Goal: Task Accomplishment & Management: Complete application form

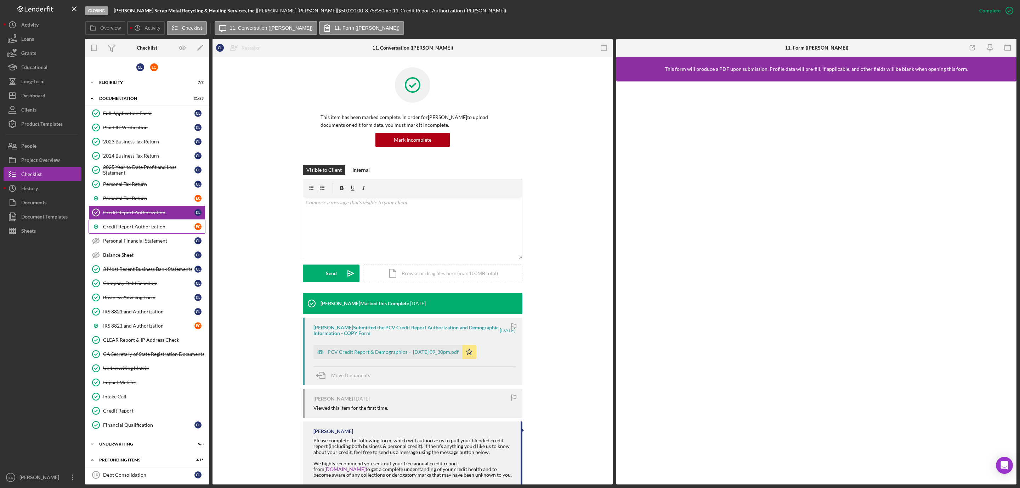
click at [130, 228] on div "Credit Report Authorization" at bounding box center [148, 227] width 91 height 6
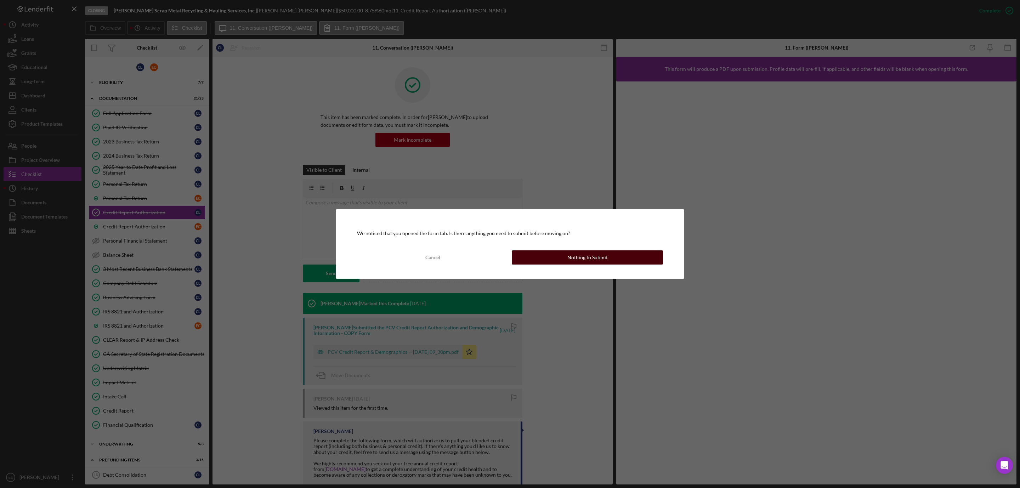
click at [590, 258] on div "Nothing to Submit" at bounding box center [588, 257] width 40 height 14
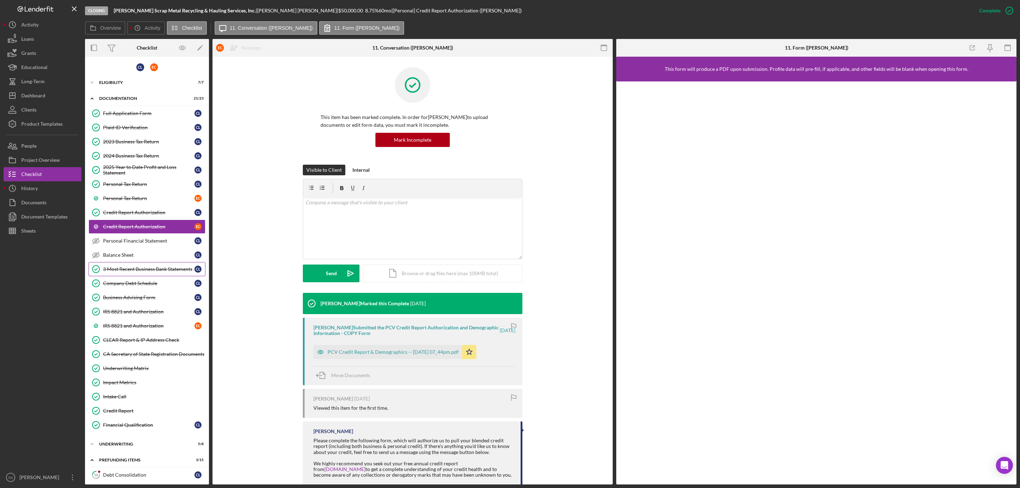
click at [141, 268] on div "3 Most Recent Business Bank Statements" at bounding box center [148, 269] width 91 height 6
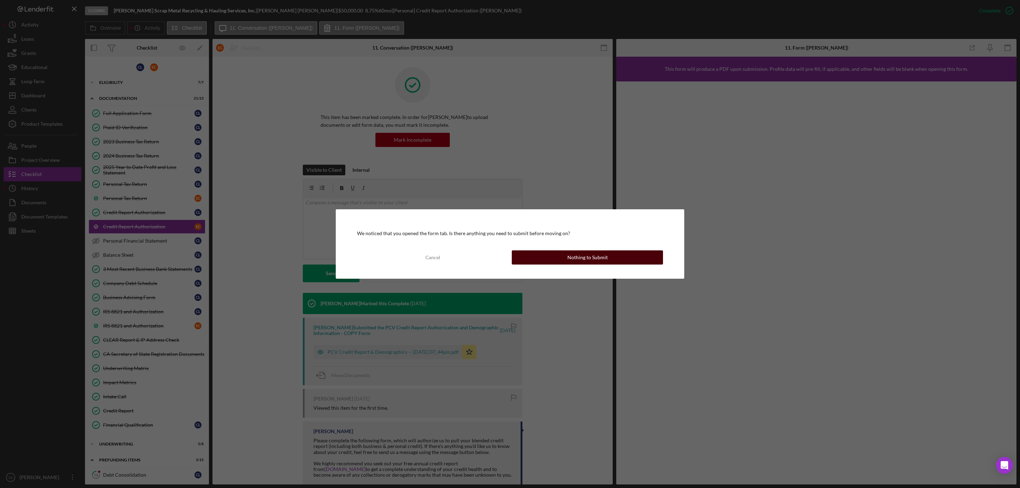
click at [565, 259] on button "Nothing to Submit" at bounding box center [587, 257] width 151 height 14
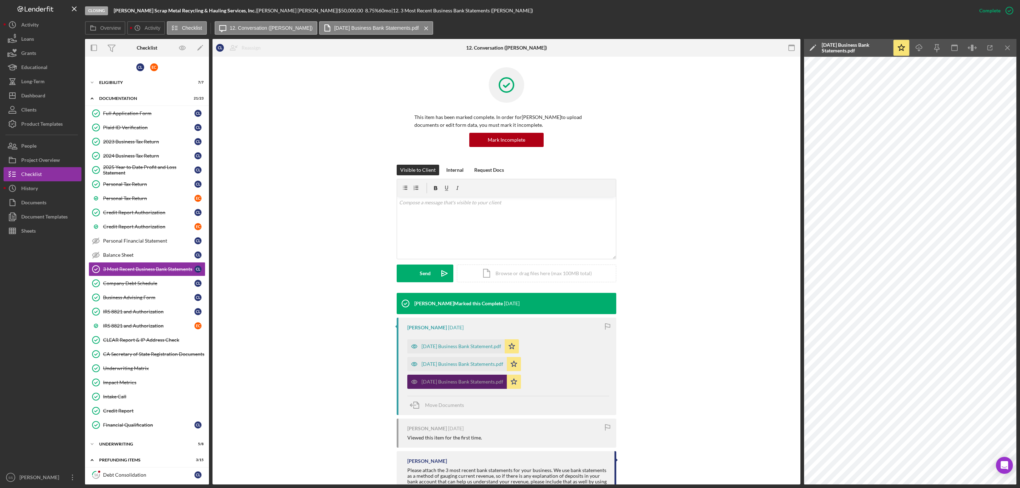
click at [473, 380] on div "May 2025 Business Bank Statements.pdf" at bounding box center [463, 382] width 82 height 6
